Goal: Task Accomplishment & Management: Manage account settings

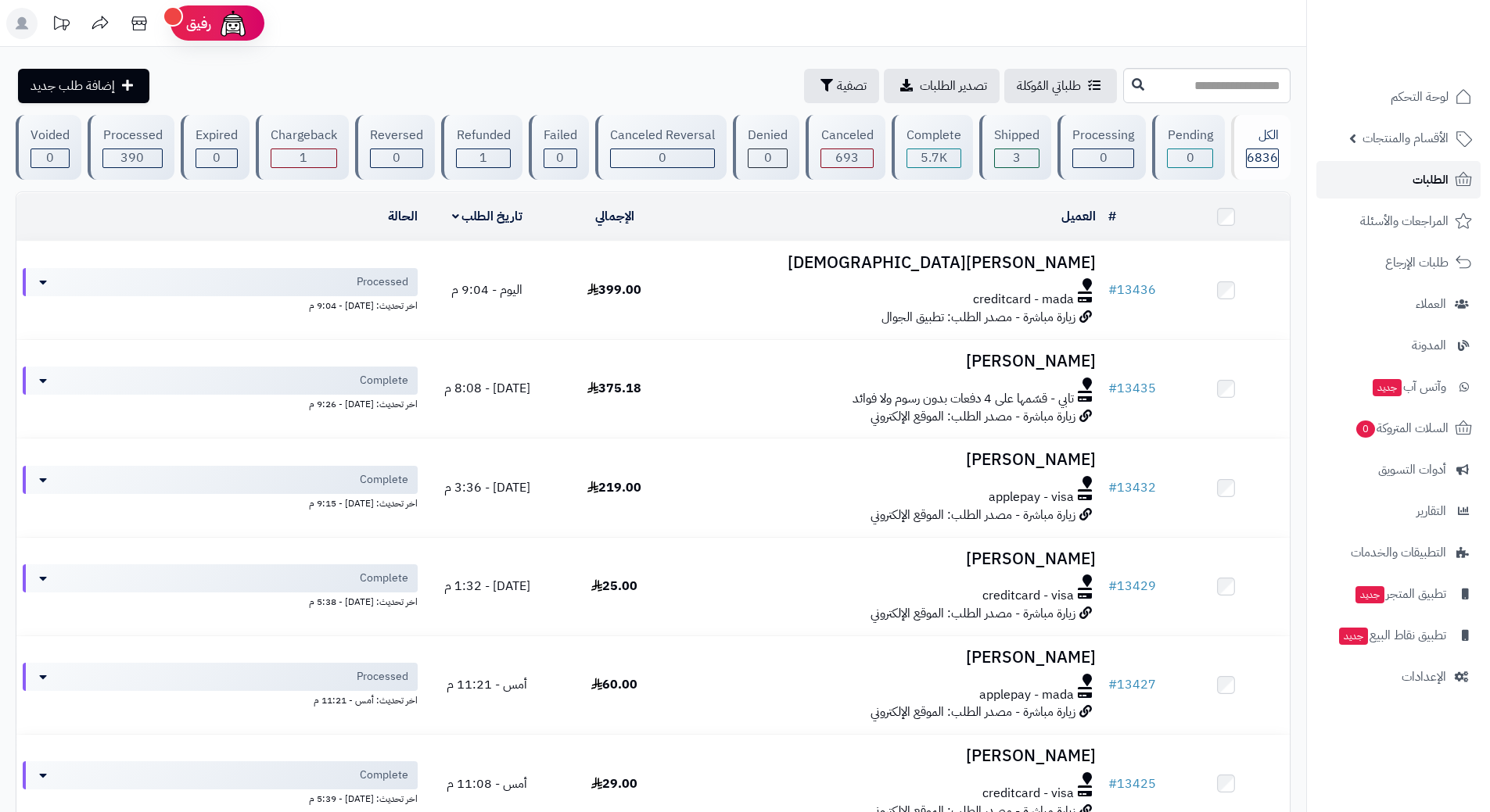
click at [1418, 169] on span "الطلبات" at bounding box center [1429, 179] width 36 height 22
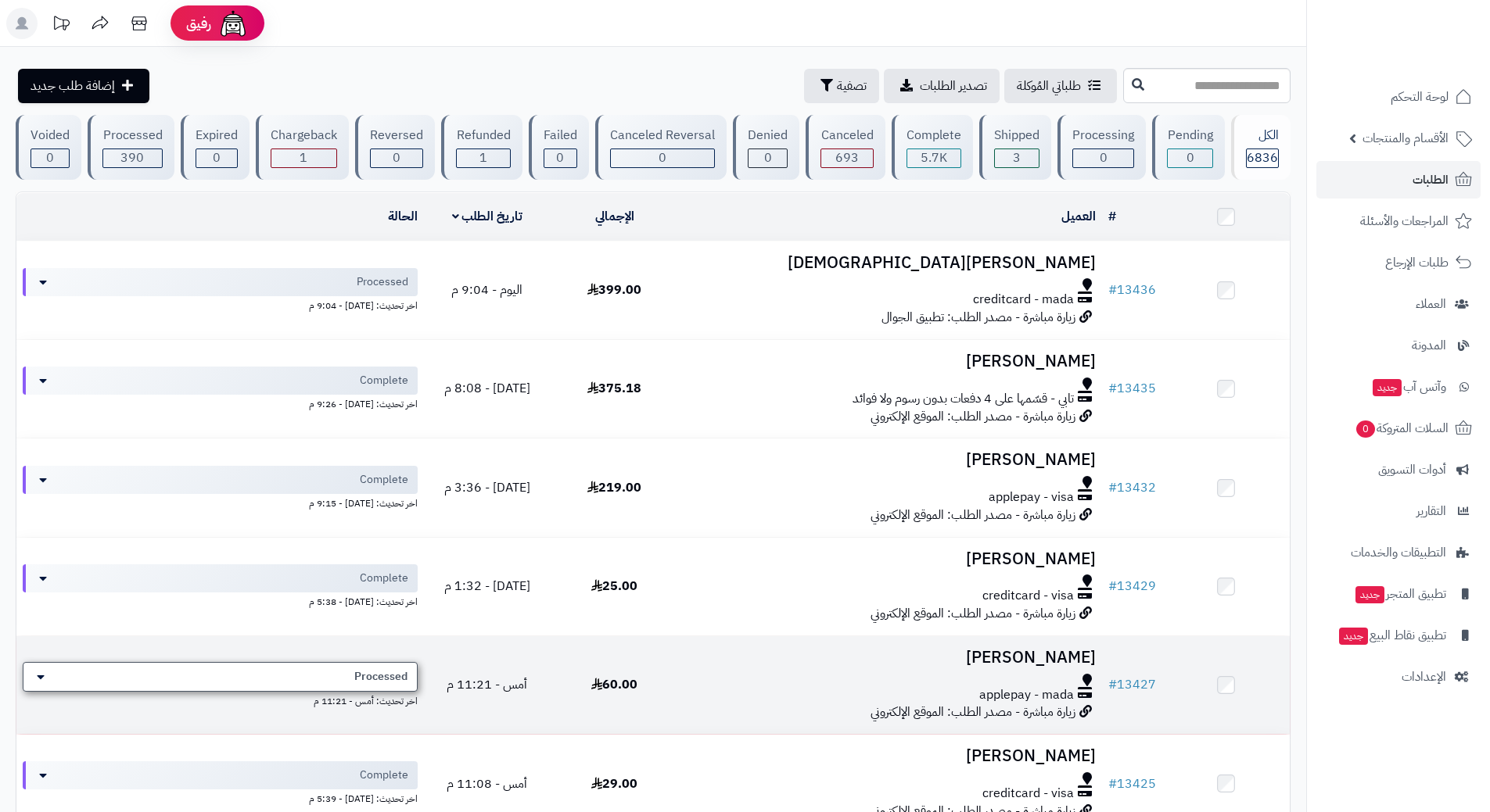
click at [316, 662] on div "Processed" at bounding box center [220, 677] width 395 height 29
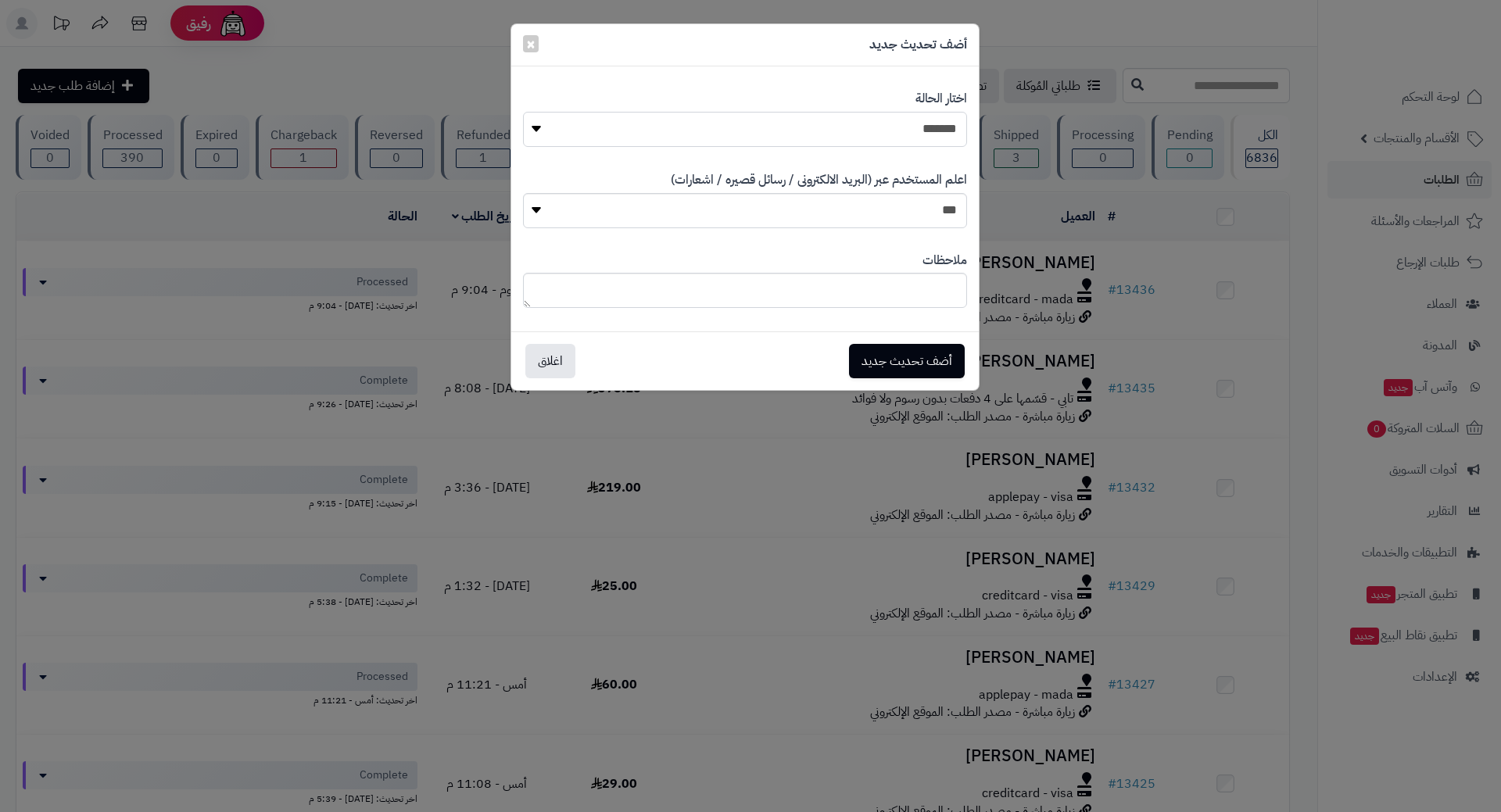
drag, startPoint x: 881, startPoint y: 125, endPoint x: 887, endPoint y: 146, distance: 21.8
click at [883, 131] on select "**********" at bounding box center [745, 129] width 444 height 36
select select "*"
click at [523, 112] on select "**********" at bounding box center [745, 129] width 444 height 36
click at [876, 350] on button "أضف تحديث جديد" at bounding box center [907, 361] width 116 height 35
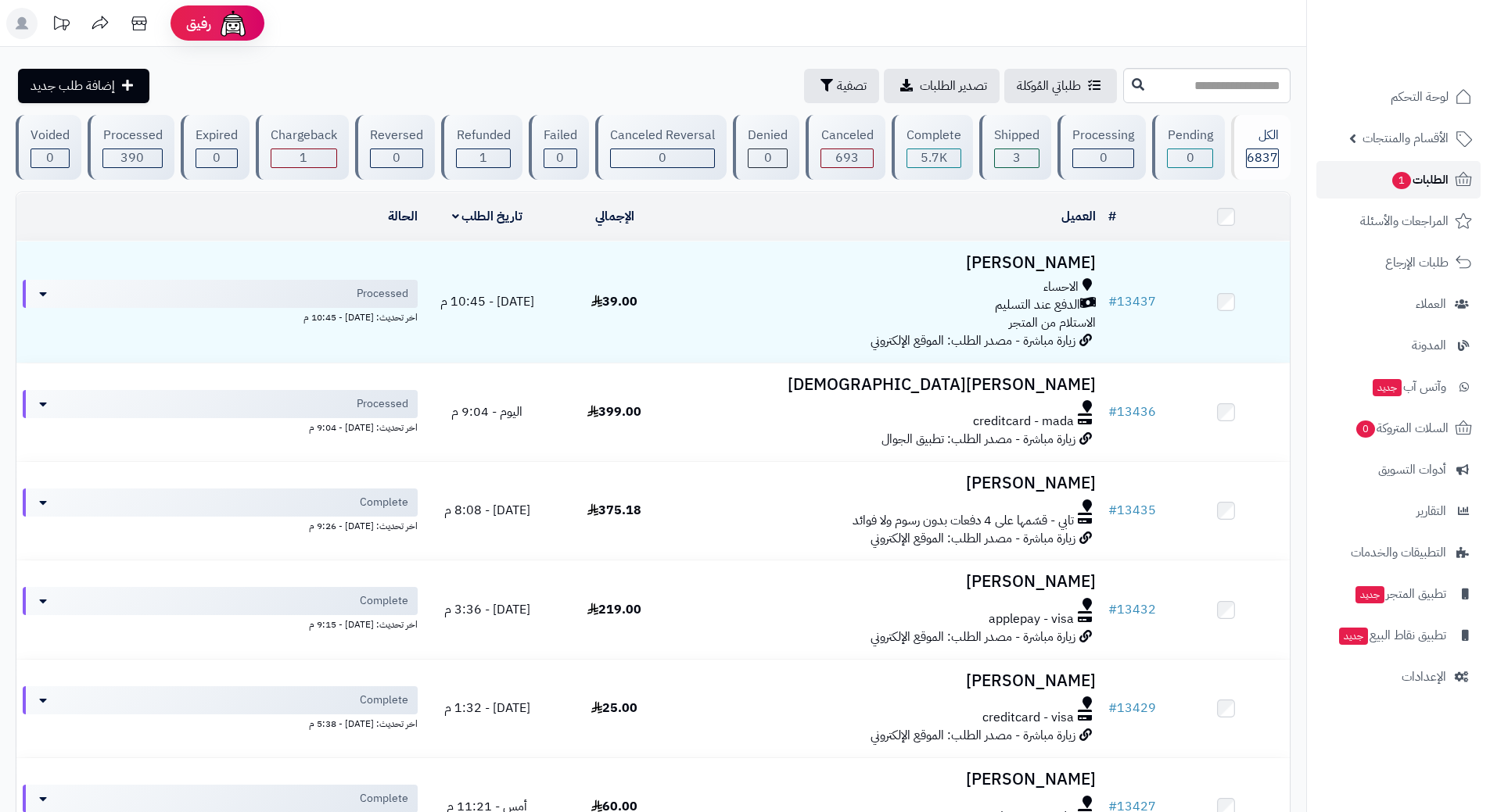
click at [1348, 174] on link "الطلبات 1" at bounding box center [1397, 179] width 164 height 37
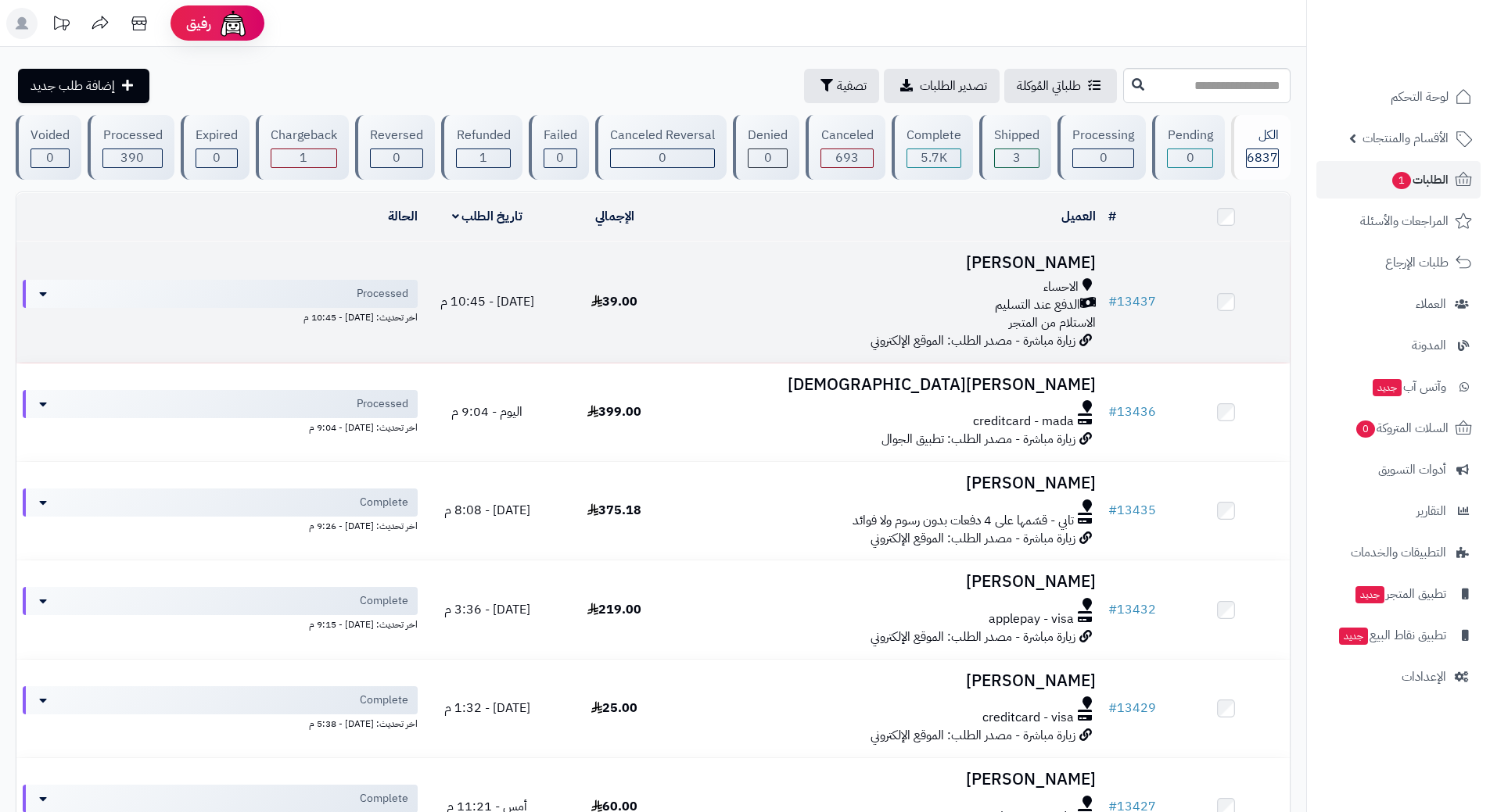
click at [706, 275] on td "[PERSON_NAME] الدفع عند التسليم الاستلام من المتجر زيارة مباشرة - مصدر الطلب: ا…" at bounding box center [889, 302] width 424 height 121
click at [706, 278] on div "الاحساء" at bounding box center [889, 287] width 412 height 18
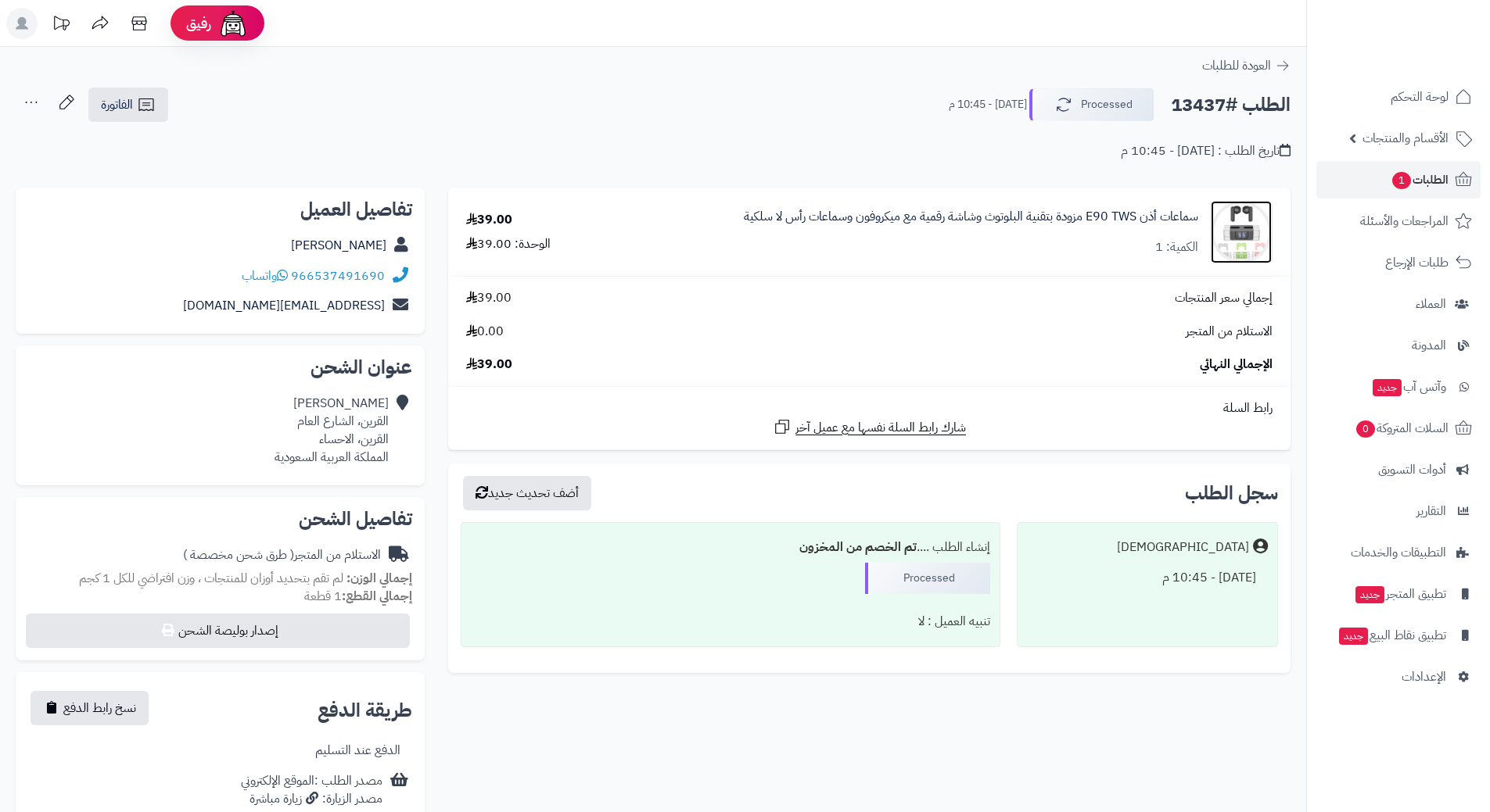
click at [1245, 223] on img at bounding box center [1241, 232] width 61 height 62
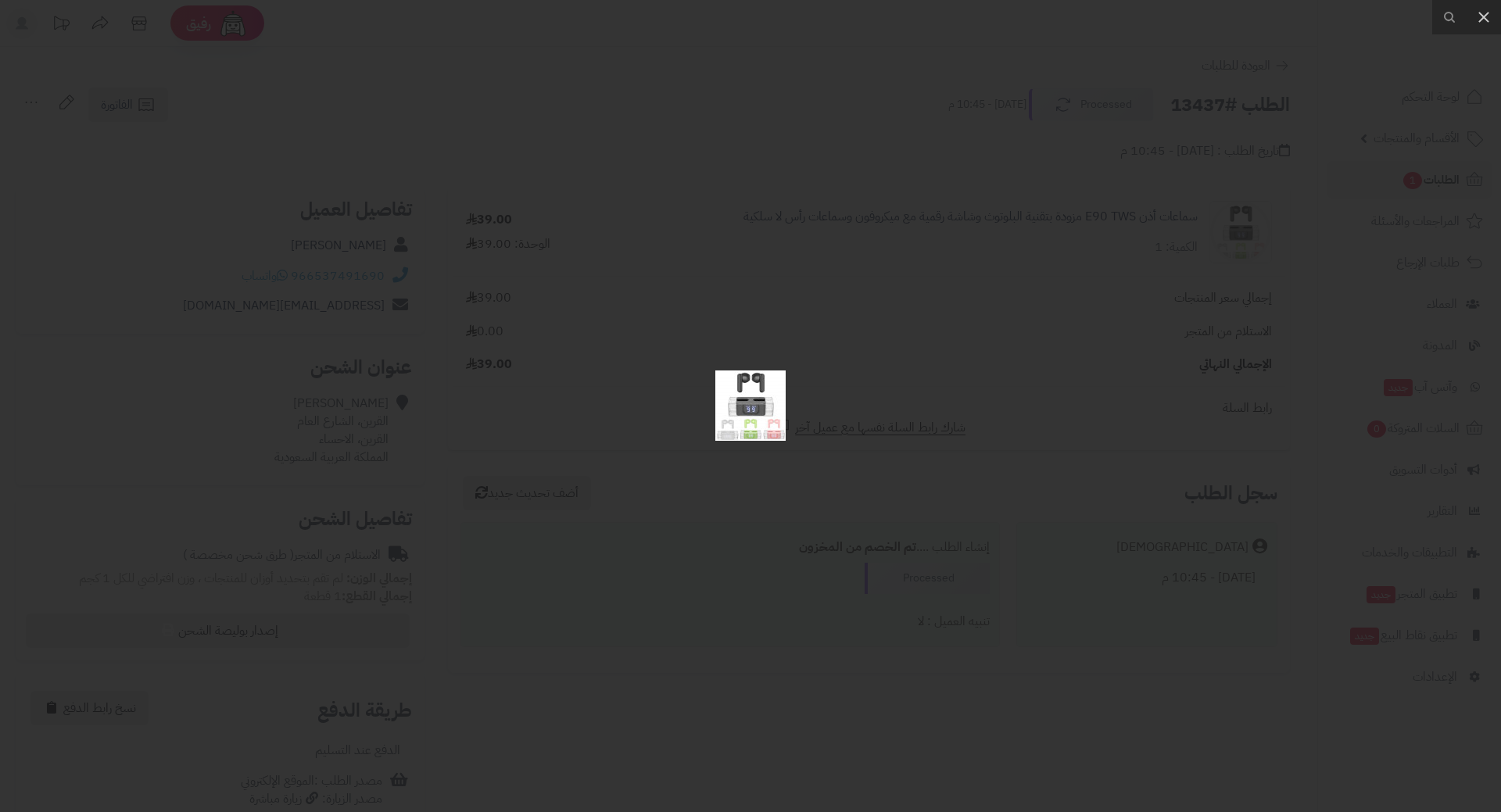
click at [844, 417] on div at bounding box center [750, 406] width 1501 height 812
